Goal: Information Seeking & Learning: Learn about a topic

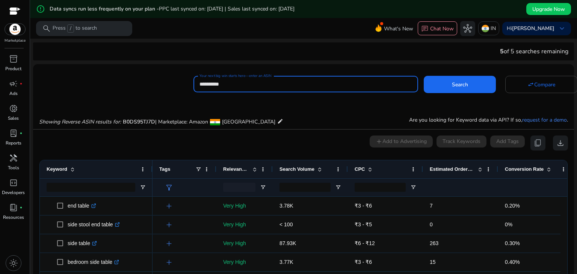
click at [268, 83] on input "**********" at bounding box center [306, 84] width 213 height 8
paste input "**********"
type input "**********"
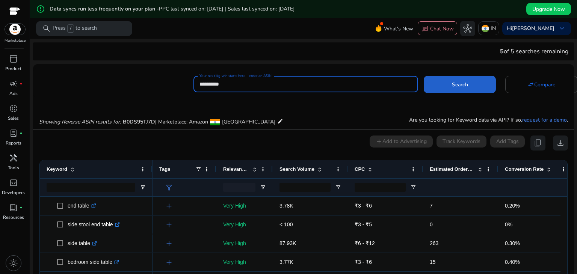
click at [468, 77] on span at bounding box center [460, 85] width 72 height 18
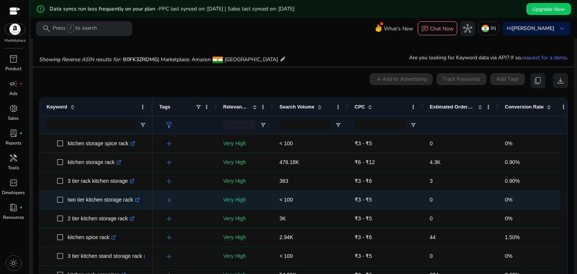
scroll to position [98, 0]
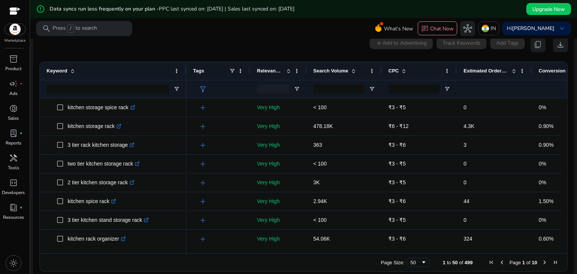
drag, startPoint x: 151, startPoint y: 70, endPoint x: 185, endPoint y: 67, distance: 33.9
click at [185, 67] on div at bounding box center [186, 71] width 3 height 18
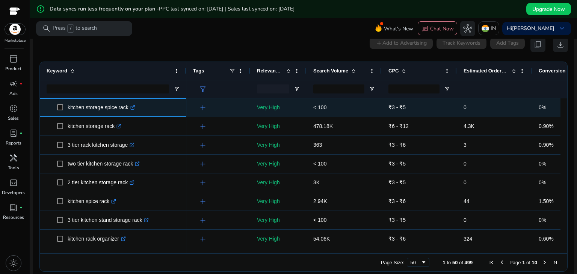
drag, startPoint x: 126, startPoint y: 104, endPoint x: 64, endPoint y: 108, distance: 62.1
click at [64, 108] on span "kitchen storage spice rack .st0{fill:#2c8af8}" at bounding box center [118, 107] width 123 height 15
copy span "kitchen storage spice rack"
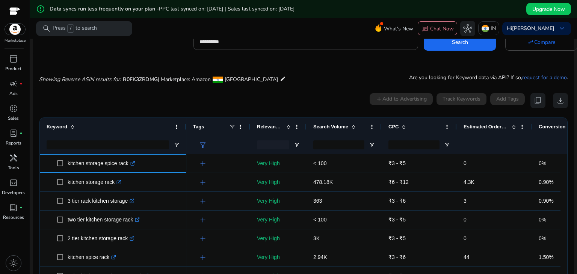
scroll to position [0, 0]
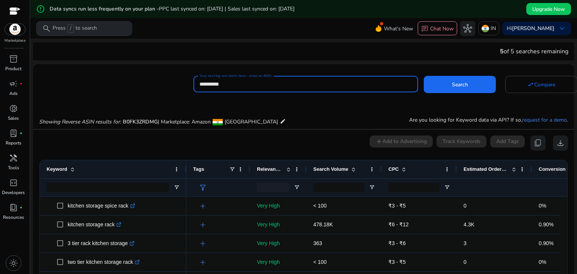
drag, startPoint x: 236, startPoint y: 83, endPoint x: 194, endPoint y: 85, distance: 42.1
click at [194, 85] on div "**********" at bounding box center [306, 84] width 225 height 17
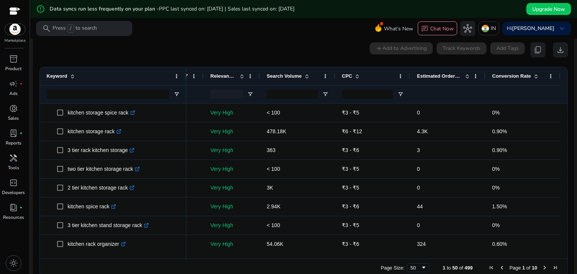
click at [465, 76] on span at bounding box center [468, 76] width 6 height 6
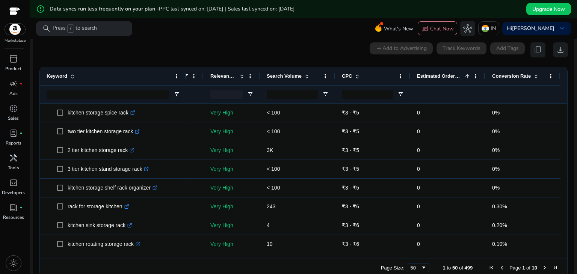
click at [465, 76] on span at bounding box center [468, 76] width 6 height 6
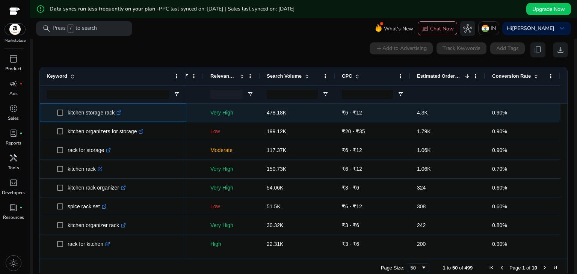
drag, startPoint x: 113, startPoint y: 113, endPoint x: 64, endPoint y: 116, distance: 49.0
click at [64, 116] on span "kitchen storage rack .st0{fill:#2c8af8}" at bounding box center [118, 112] width 123 height 15
copy span "kitchen storage rack"
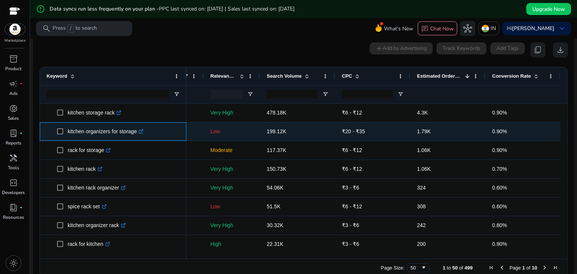
drag, startPoint x: 136, startPoint y: 133, endPoint x: 66, endPoint y: 136, distance: 70.3
click at [66, 136] on span "kitchen organizers for storage .st0{fill:#2c8af8}" at bounding box center [118, 131] width 123 height 15
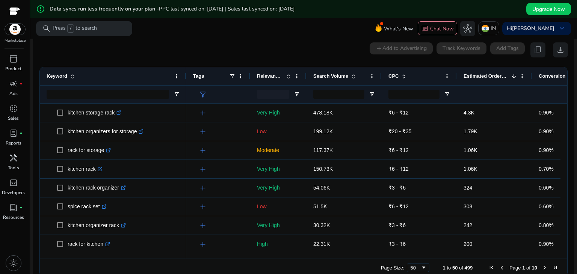
click at [354, 77] on span at bounding box center [354, 76] width 6 height 6
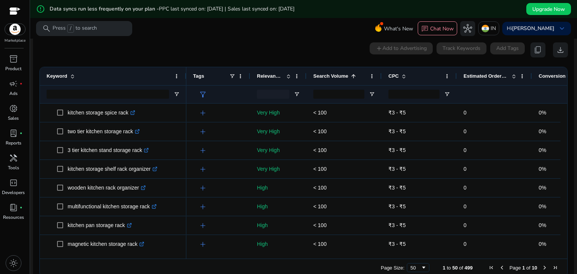
click at [354, 77] on span at bounding box center [354, 76] width 6 height 6
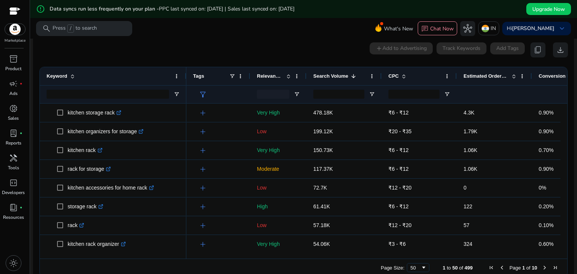
click at [288, 76] on span at bounding box center [289, 76] width 6 height 6
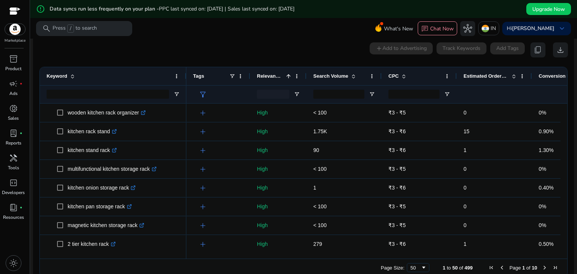
click at [288, 76] on span at bounding box center [289, 76] width 6 height 6
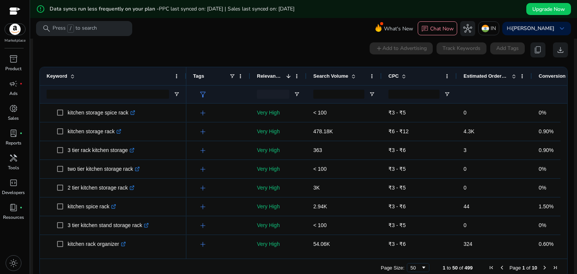
click at [351, 76] on span at bounding box center [354, 76] width 6 height 6
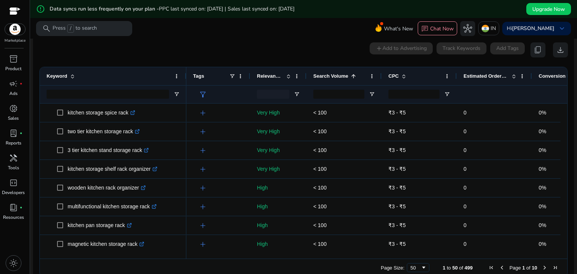
click at [351, 76] on span at bounding box center [354, 76] width 6 height 6
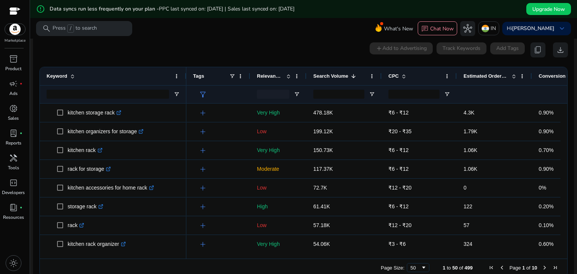
scroll to position [0, 49]
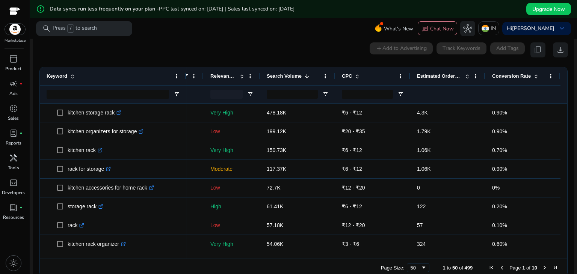
click at [533, 76] on span at bounding box center [536, 76] width 6 height 6
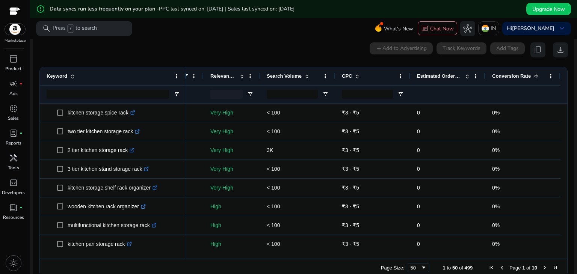
click at [533, 76] on span at bounding box center [536, 76] width 6 height 6
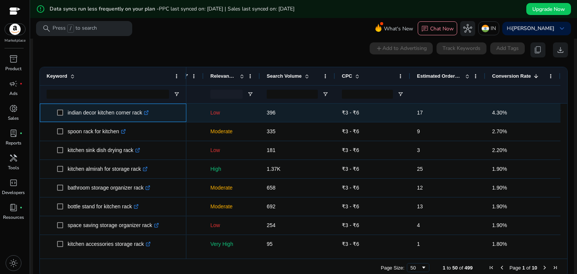
drag, startPoint x: 141, startPoint y: 114, endPoint x: 64, endPoint y: 117, distance: 77.1
click at [64, 117] on span "indian decor kitchen corner rack .st0{fill:#2c8af8}" at bounding box center [118, 112] width 123 height 15
copy span "indian decor kitchen corner rack"
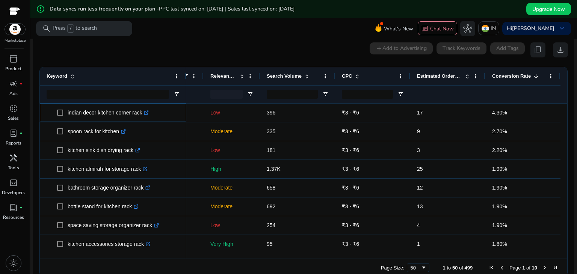
scroll to position [0, 0]
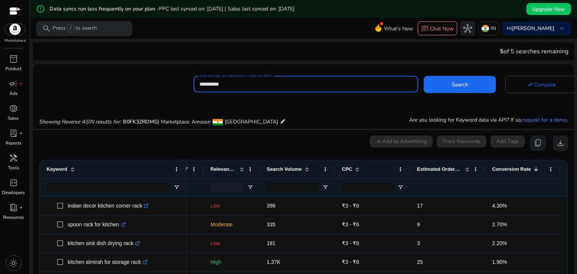
drag, startPoint x: 249, startPoint y: 83, endPoint x: 190, endPoint y: 87, distance: 58.8
click at [190, 87] on div "**********" at bounding box center [300, 83] width 535 height 18
